Goal: Information Seeking & Learning: Learn about a topic

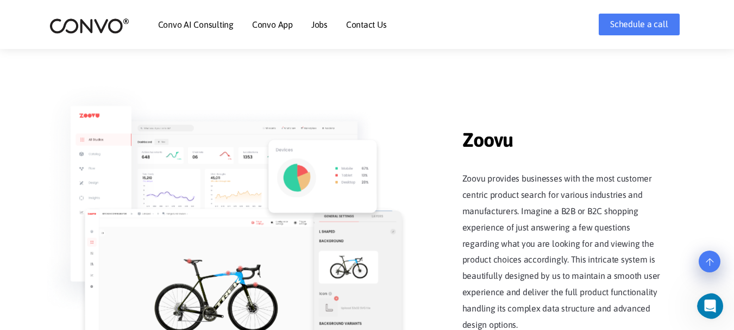
scroll to position [1304, 0]
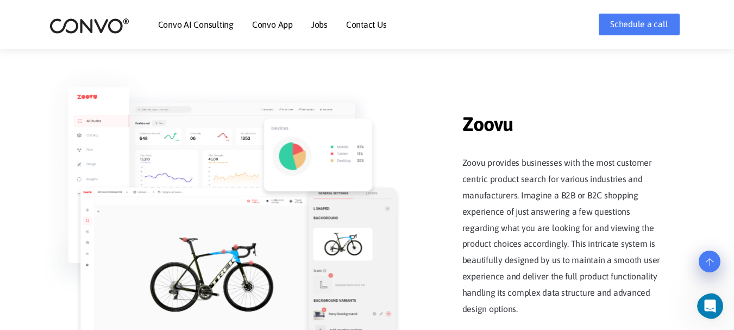
click at [481, 124] on span "Zoovu" at bounding box center [565, 117] width 206 height 42
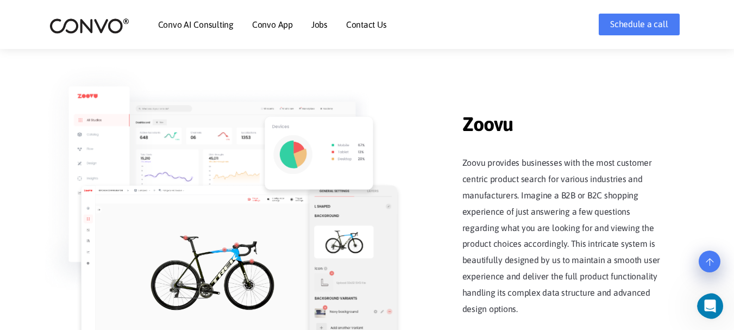
click at [471, 161] on p "Zoovu provides businesses with the most customer centric product search for var…" at bounding box center [565, 236] width 206 height 162
drag, startPoint x: 471, startPoint y: 161, endPoint x: 509, endPoint y: 171, distance: 39.3
click at [471, 162] on p "Zoovu provides businesses with the most customer centric product search for var…" at bounding box center [565, 236] width 206 height 162
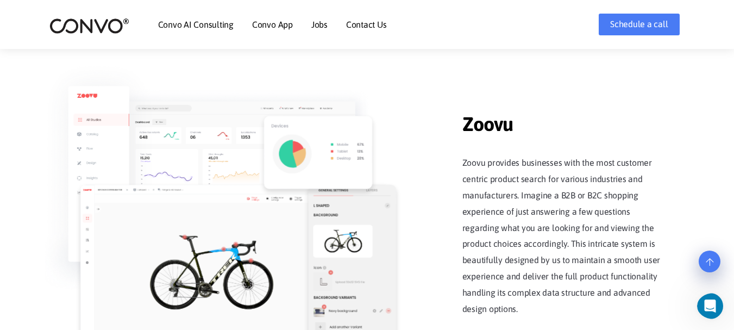
click at [509, 171] on p "Zoovu provides businesses with the most customer centric product search for var…" at bounding box center [565, 236] width 206 height 162
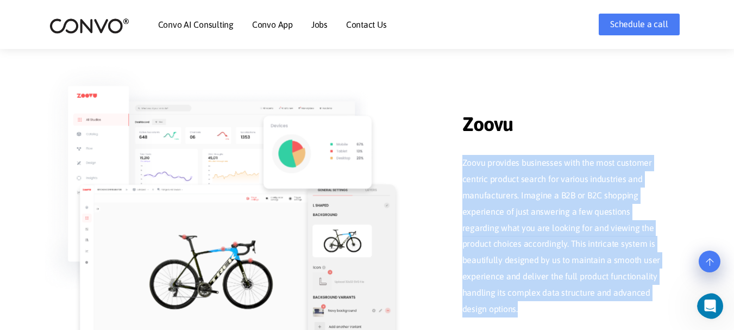
click at [509, 171] on p "Zoovu provides businesses with the most customer centric product search for var…" at bounding box center [565, 236] width 206 height 162
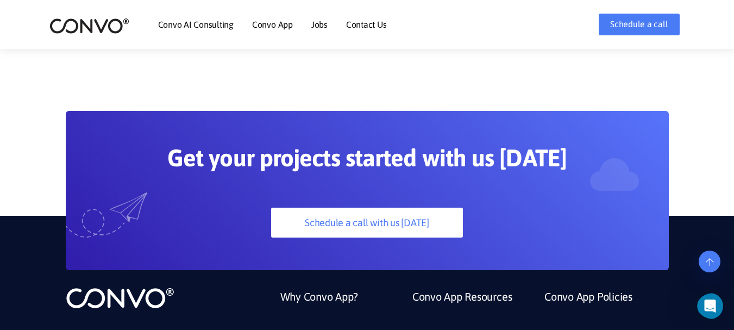
scroll to position [2982, 0]
